Goal: Task Accomplishment & Management: Use online tool/utility

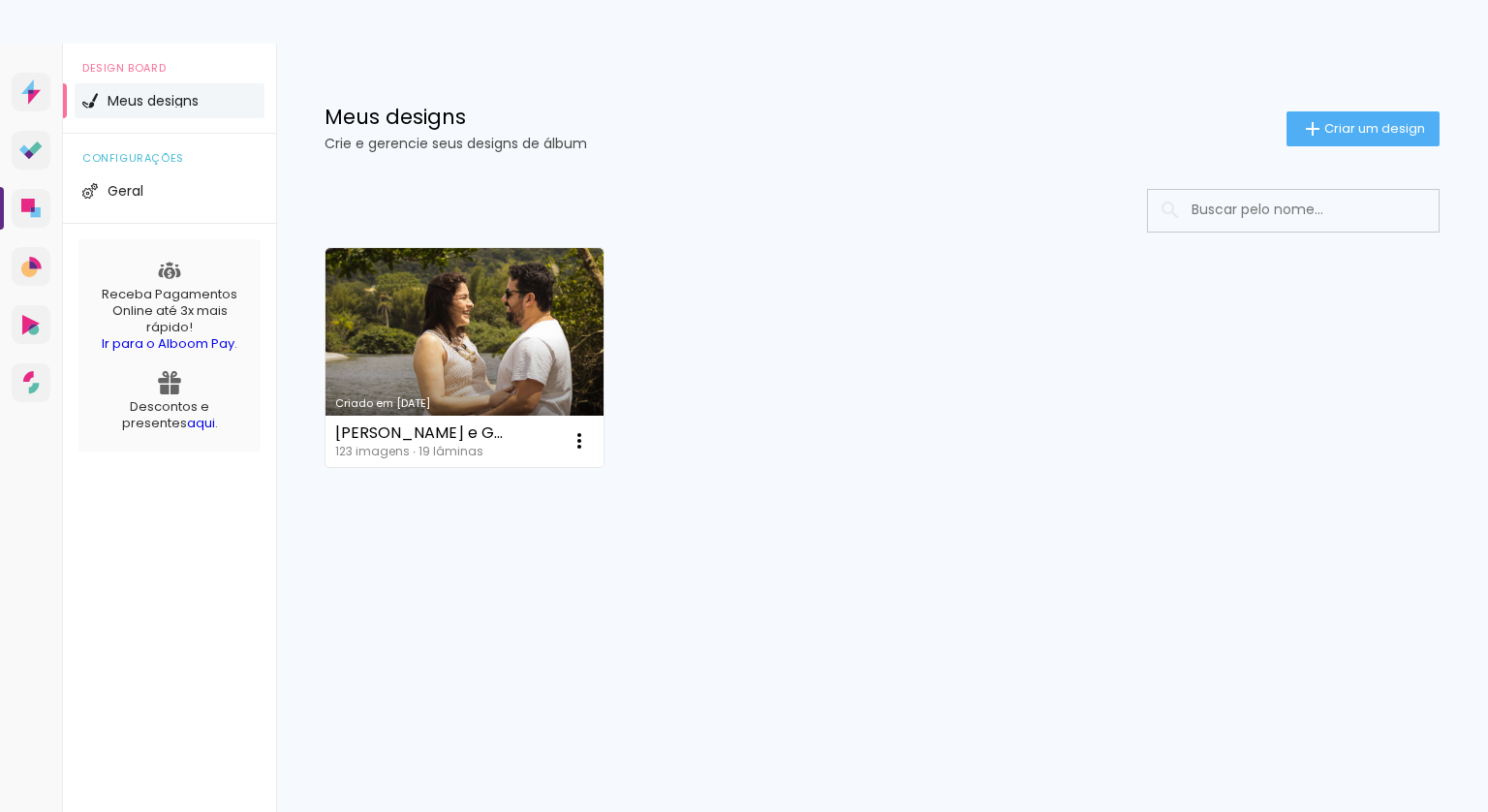
scroll to position [148, 0]
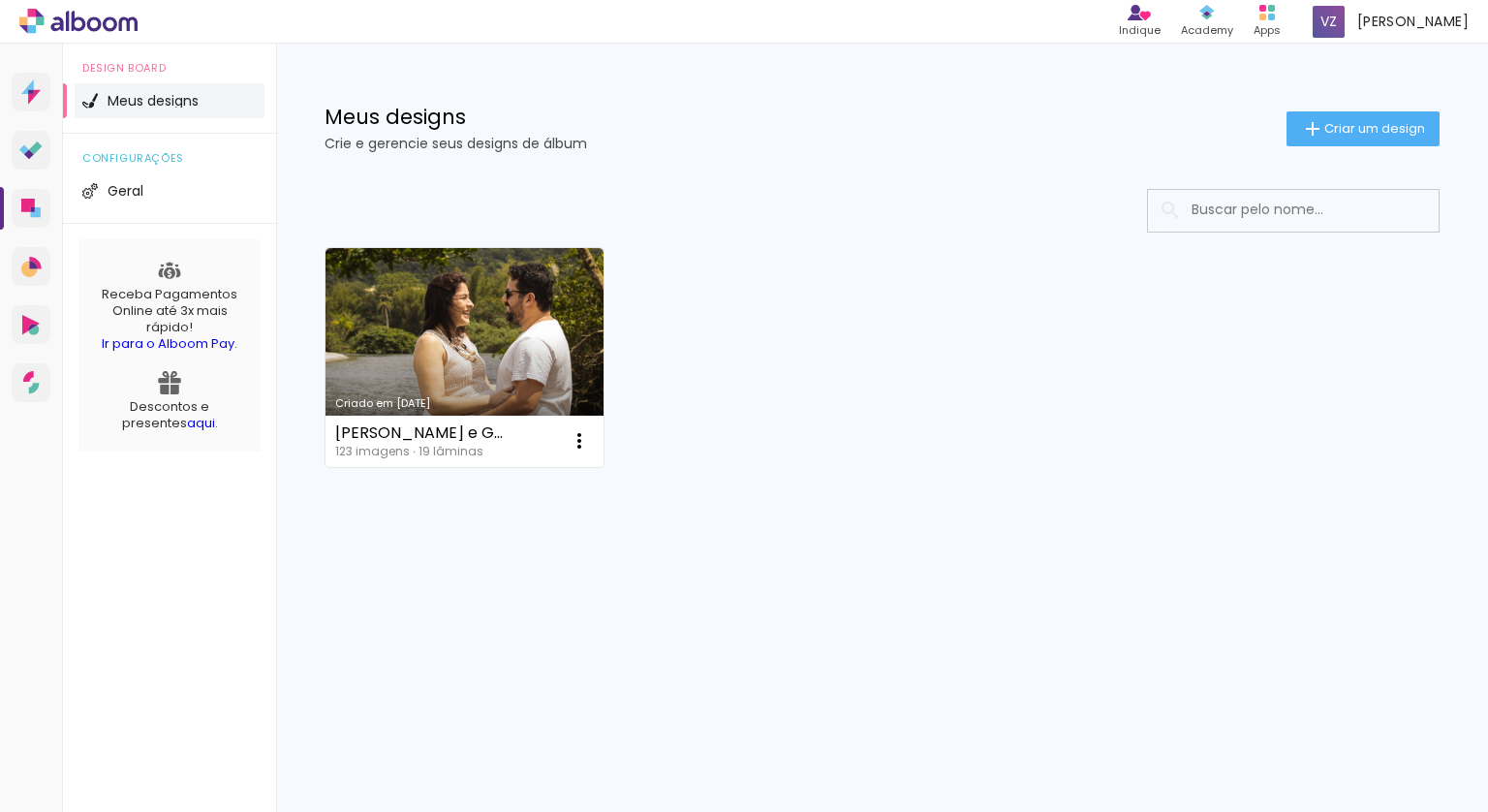
click at [55, 18] on icon at bounding box center [56, 24] width 13 height 15
click at [102, 27] on icon at bounding box center [79, 22] width 118 height 26
click at [26, 15] on icon at bounding box center [79, 22] width 118 height 26
click at [31, 94] on icon at bounding box center [34, 97] width 13 height 15
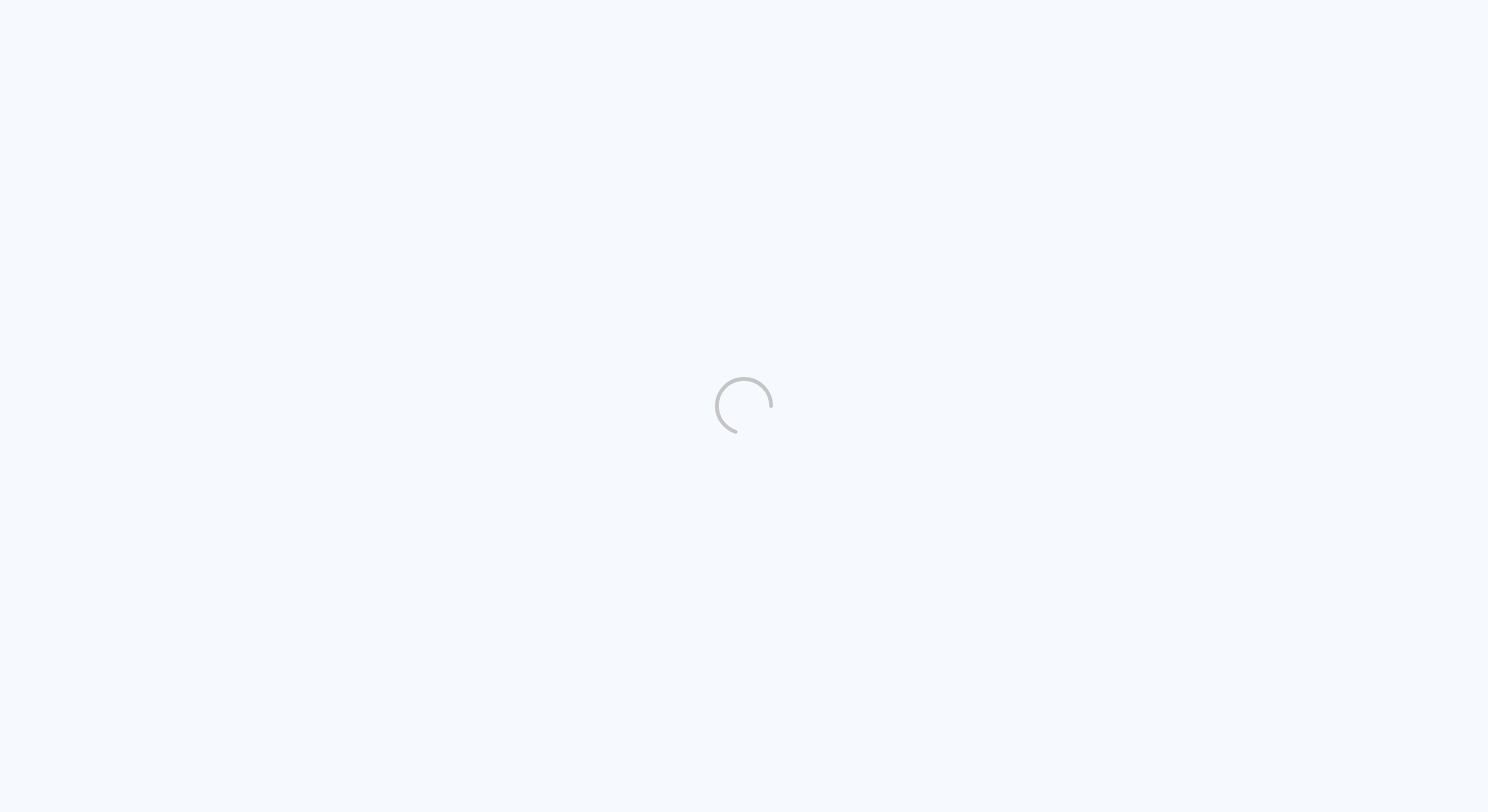
scroll to position [148, 0]
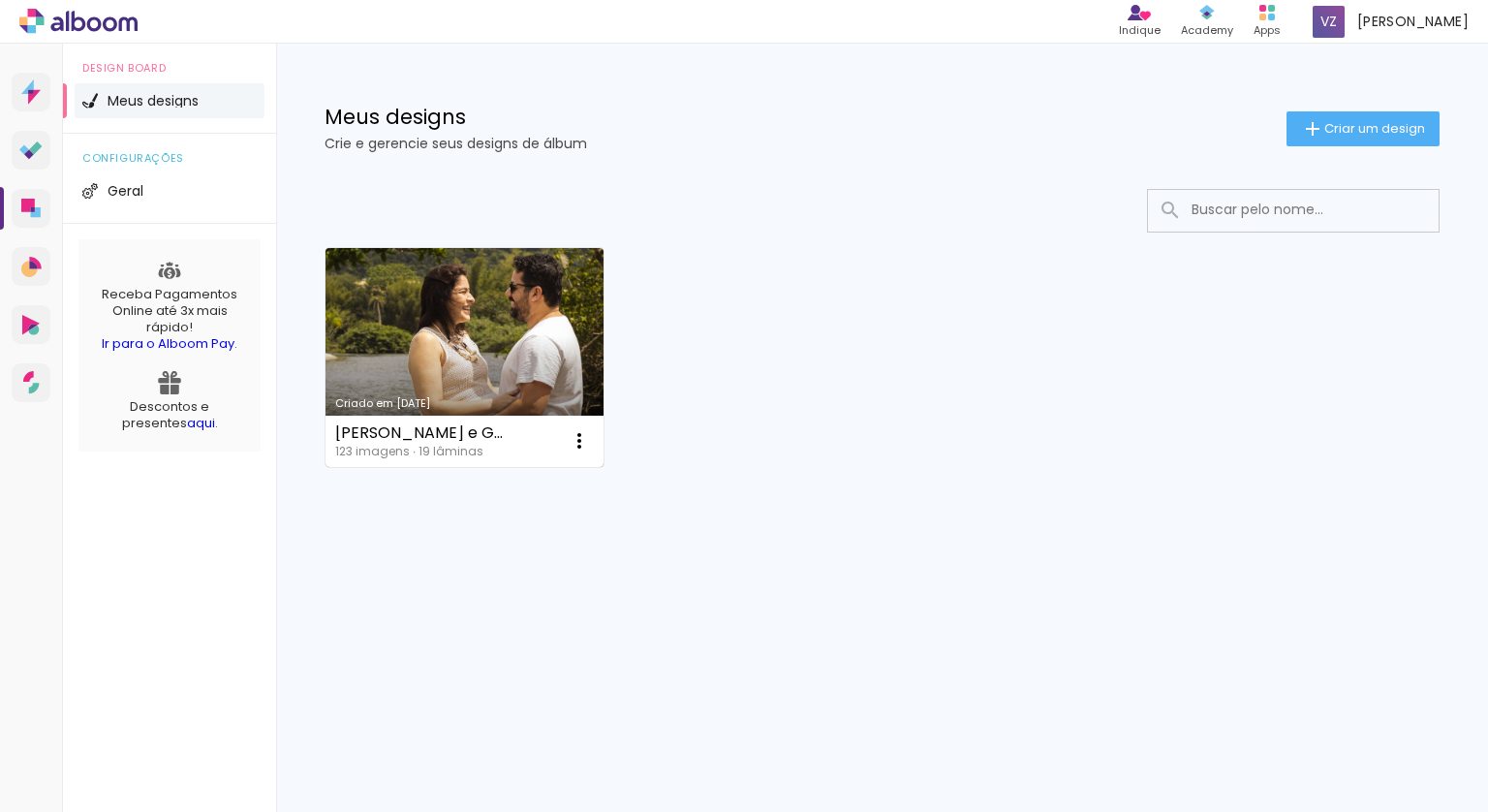
click at [467, 349] on link "Criado em [DATE]" at bounding box center [465, 357] width 278 height 219
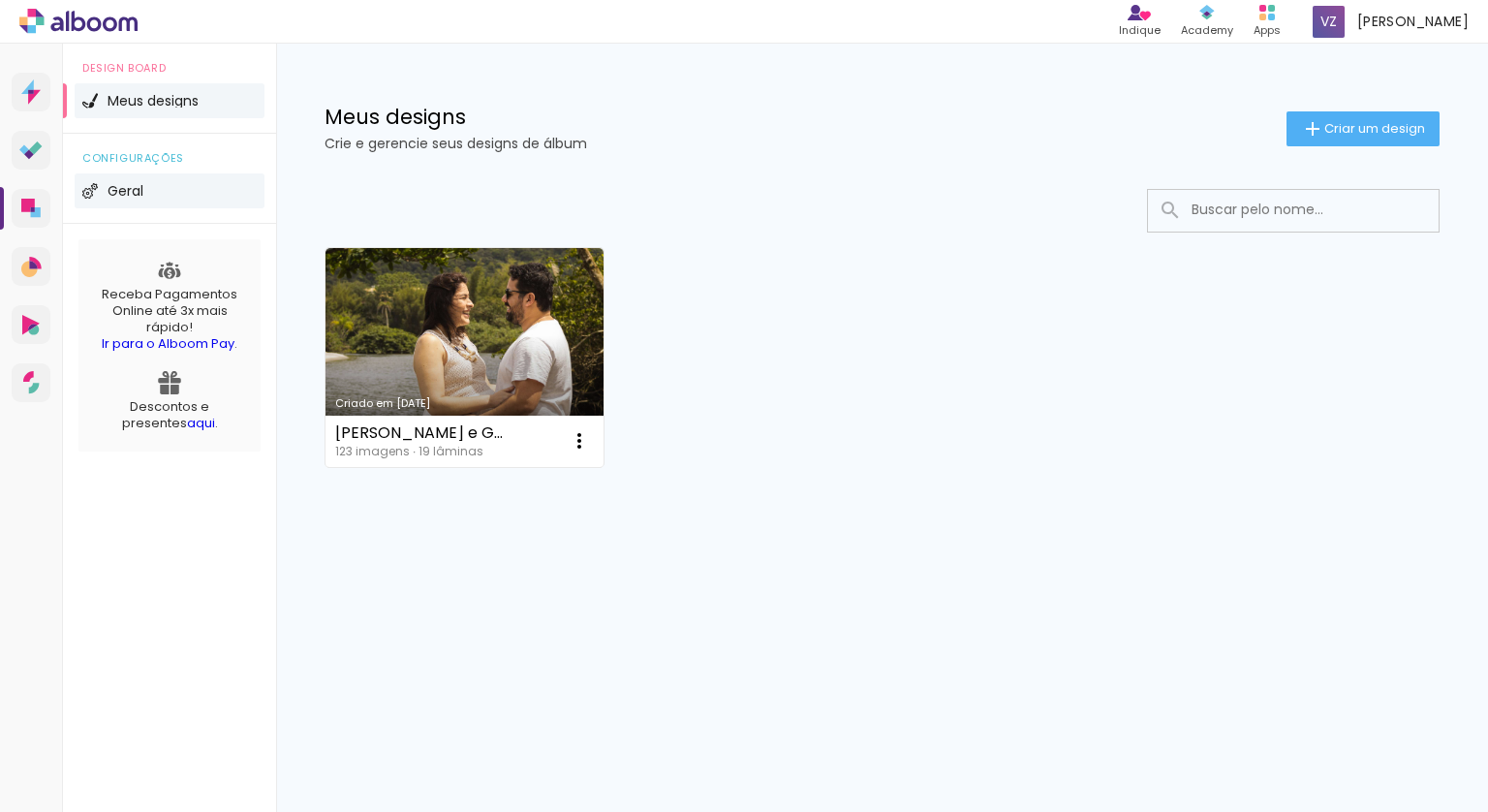
click at [208, 186] on li "Geral" at bounding box center [170, 190] width 189 height 35
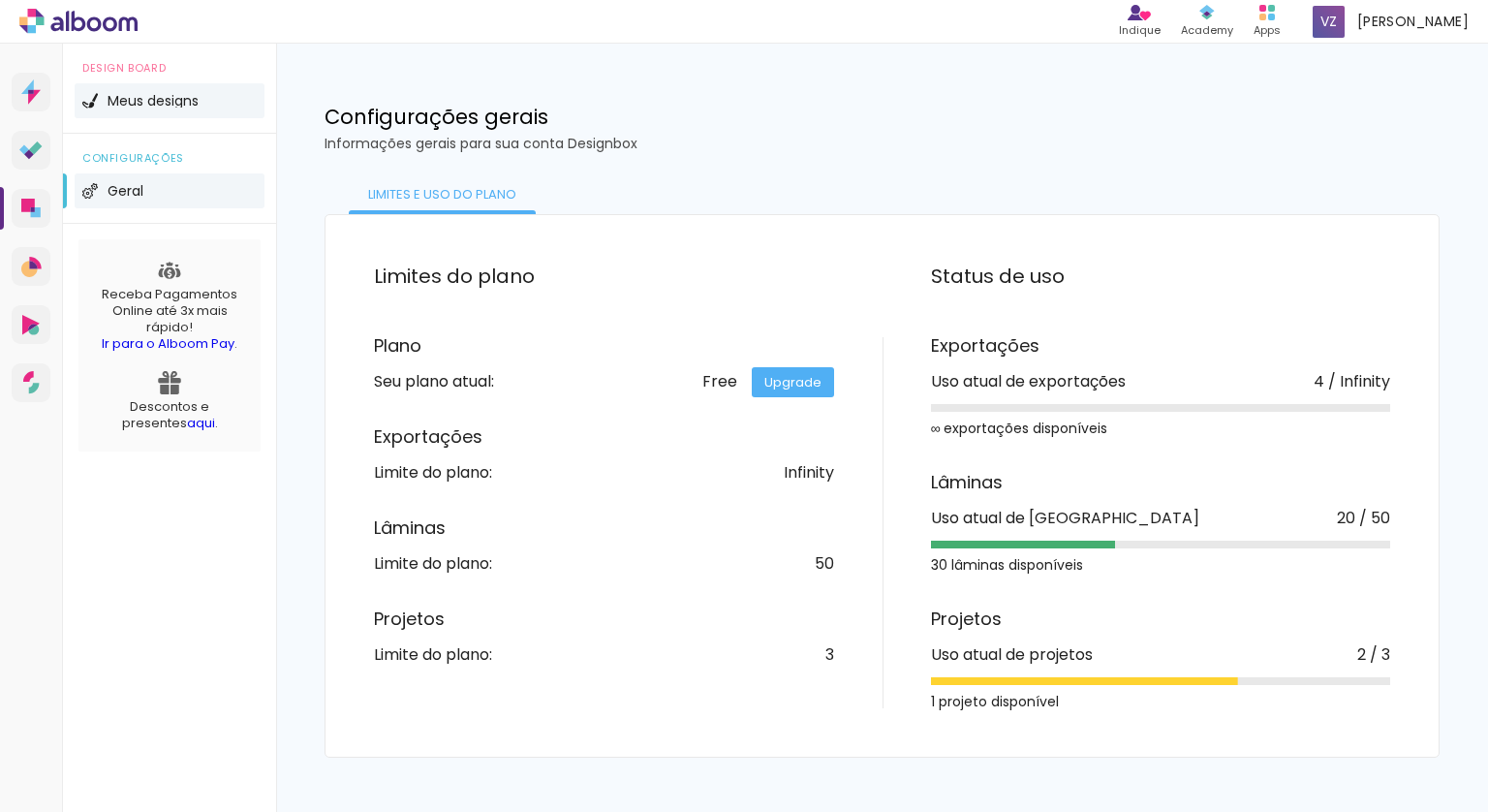
click at [179, 111] on li "Meus designs" at bounding box center [170, 100] width 189 height 35
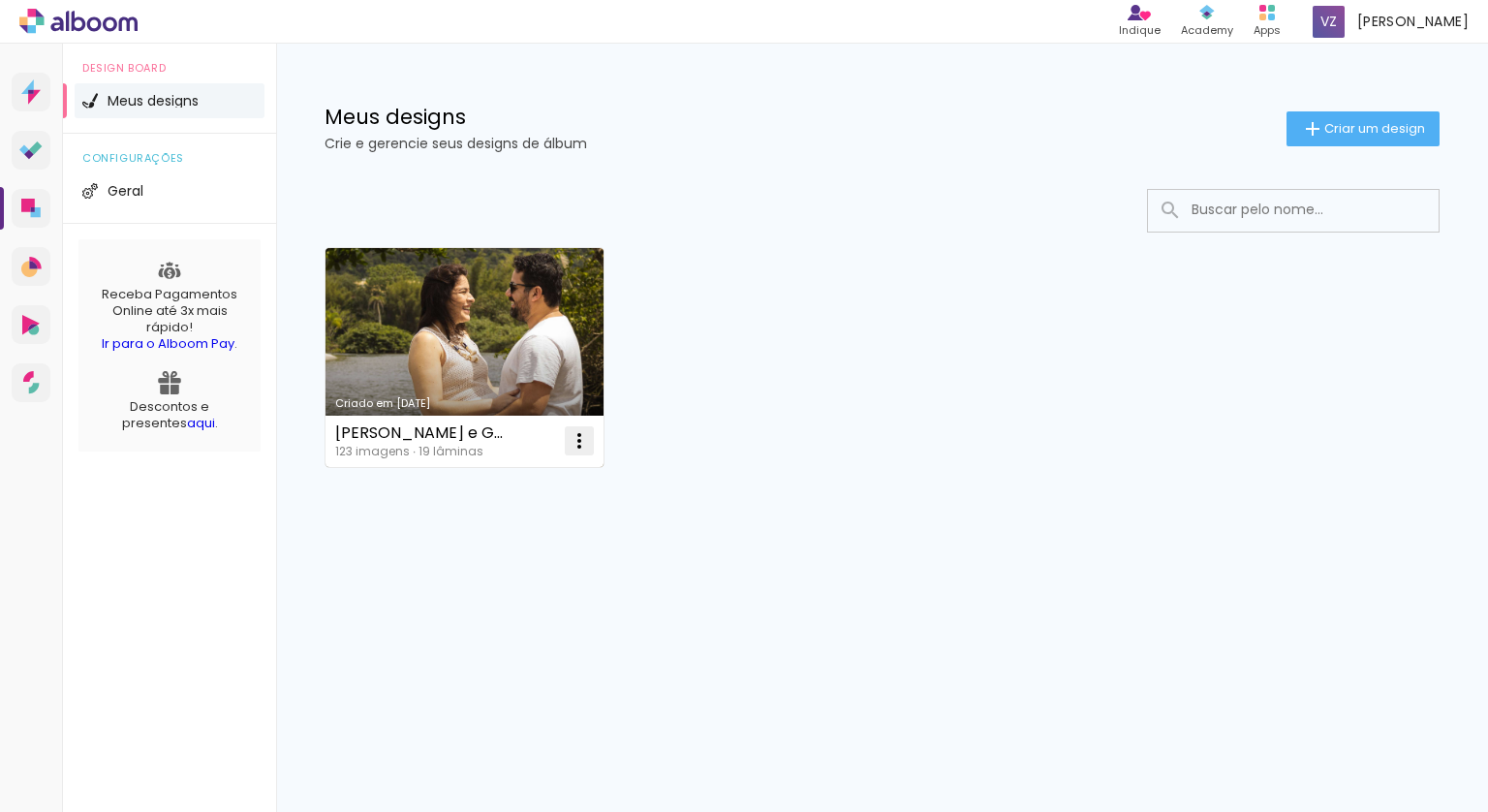
click at [581, 432] on iron-icon at bounding box center [579, 441] width 24 height 24
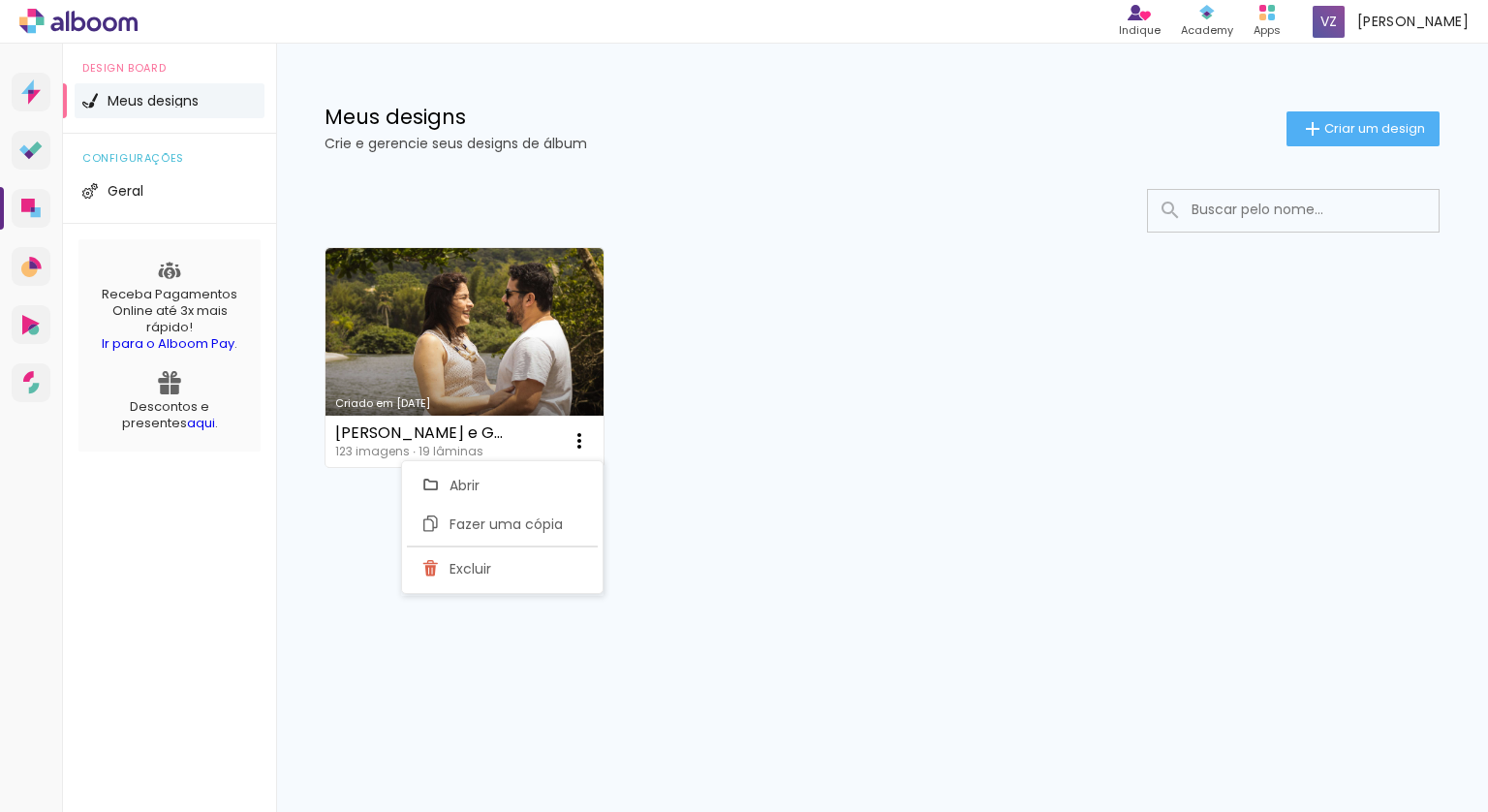
click at [681, 296] on div "Criado em 11/09/25 Tiago e Gabi 123 imagens ∙ 19 lâminas Abrir Fazer uma cópia …" at bounding box center [881, 356] width 1132 height 237
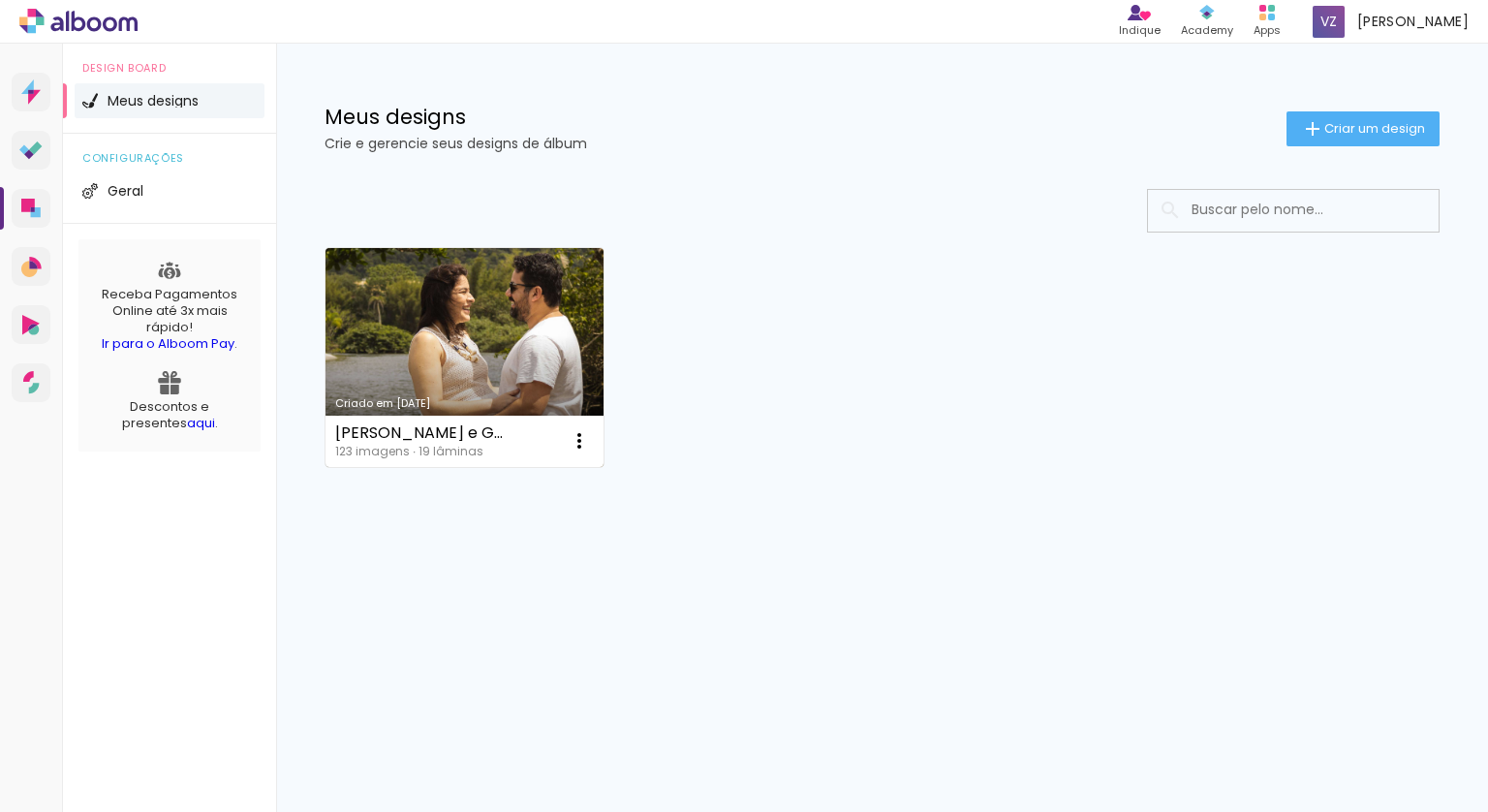
click at [519, 358] on link "Criado em [DATE]" at bounding box center [465, 357] width 278 height 219
